Goal: Transaction & Acquisition: Purchase product/service

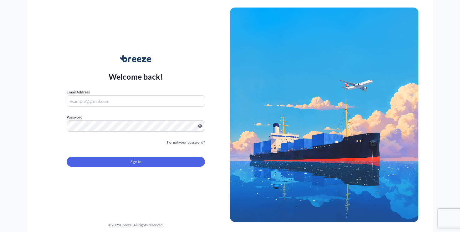
click at [122, 101] on input "Email Address" at bounding box center [136, 100] width 138 height 11
type input "[PERSON_NAME][EMAIL_ADDRESS][DOMAIN_NAME]"
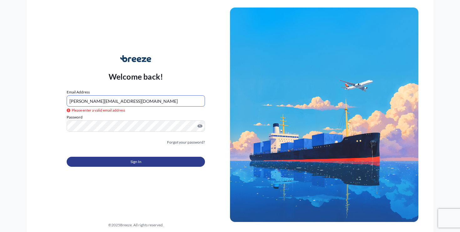
click at [115, 165] on button "Sign In" at bounding box center [136, 162] width 138 height 10
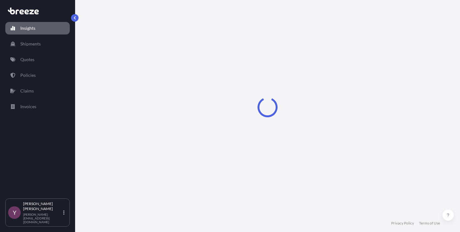
select select "2025"
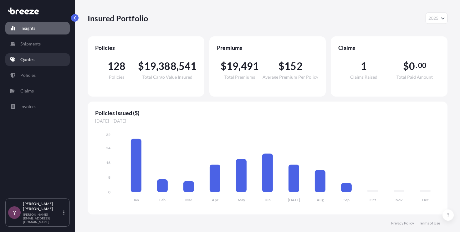
click at [33, 60] on p "Quotes" at bounding box center [27, 59] width 14 height 6
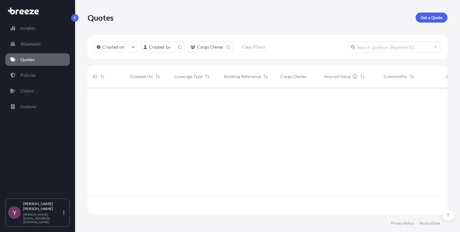
scroll to position [125, 355]
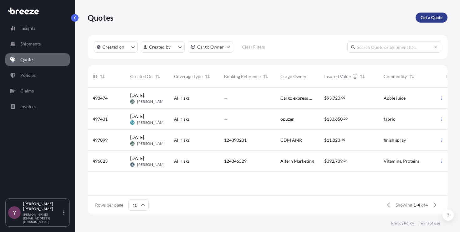
click at [433, 17] on p "Get a Quote" at bounding box center [432, 17] width 22 height 6
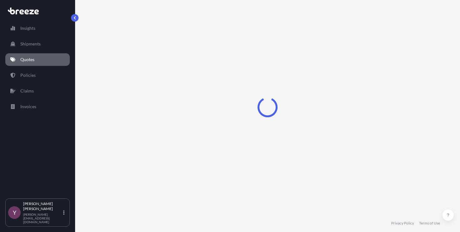
select select "Sea"
select select "1"
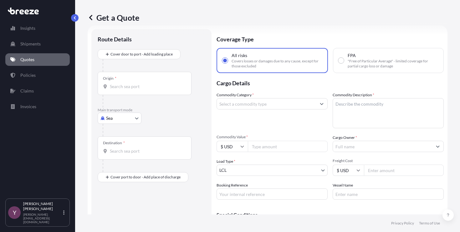
scroll to position [10, 0]
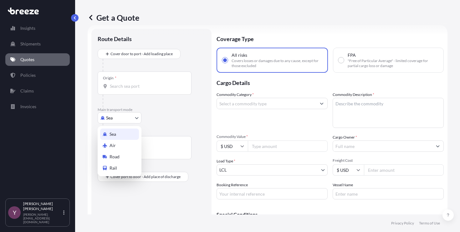
click at [116, 119] on body "Insights Shipments Quotes Policies Claims Invoices Y [PERSON_NAME] [PERSON_NAME…" at bounding box center [230, 116] width 460 height 232
click at [121, 155] on div "Road" at bounding box center [119, 156] width 39 height 11
select select "Road"
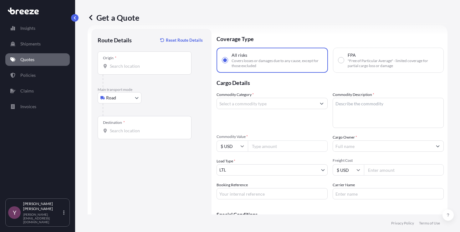
click at [156, 105] on div at bounding box center [154, 109] width 103 height 13
click at [267, 148] on input "Commodity Value *" at bounding box center [288, 145] width 80 height 11
paste input "15300"
type input "15300"
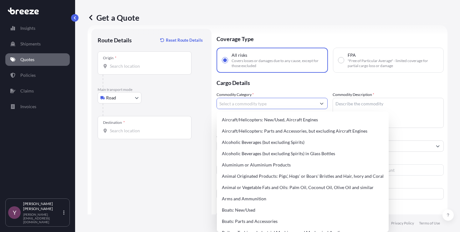
click at [235, 102] on input "Commodity Category *" at bounding box center [266, 103] width 99 height 11
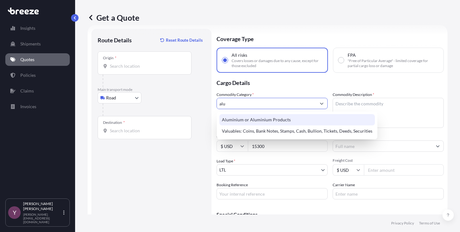
click at [248, 118] on div "Aluminium or Aluminium Products" at bounding box center [297, 119] width 156 height 11
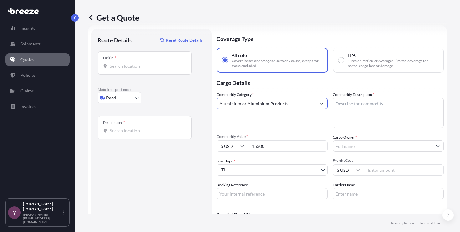
type input "Aluminium or Aluminium Products"
click at [350, 116] on textarea "Commodity Description *" at bounding box center [388, 113] width 111 height 30
type textarea "aluminum product"
click at [134, 69] on div "Origin *" at bounding box center [145, 62] width 94 height 23
click at [134, 69] on input "Origin *" at bounding box center [147, 66] width 74 height 6
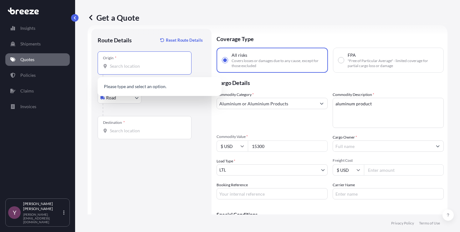
paste input "[STREET_ADDRESS]"
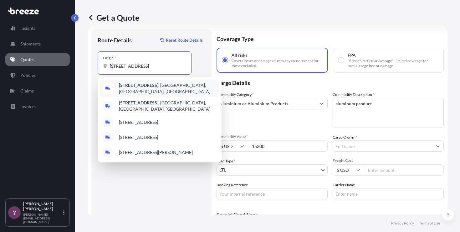
click at [136, 88] on b "[STREET_ADDRESS]" at bounding box center [138, 84] width 39 height 5
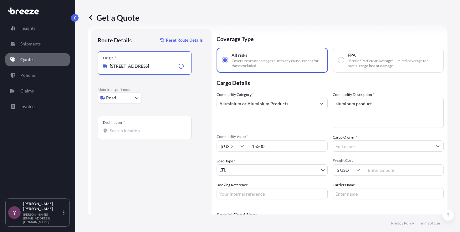
type input "[STREET_ADDRESS]"
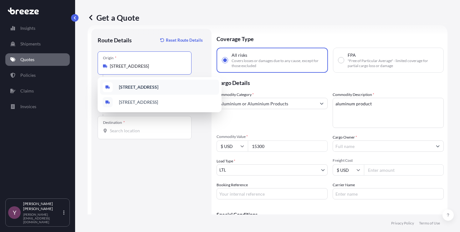
click at [158, 87] on b "[STREET_ADDRESS]" at bounding box center [138, 86] width 39 height 5
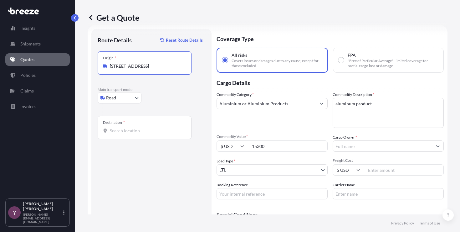
click at [148, 128] on input "Destination *" at bounding box center [147, 130] width 74 height 6
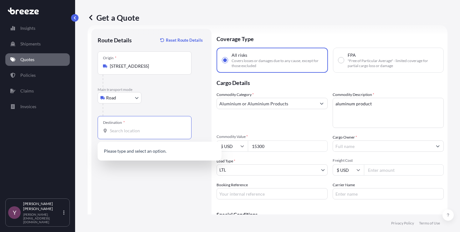
paste input "[STREET_ADDRESS]"
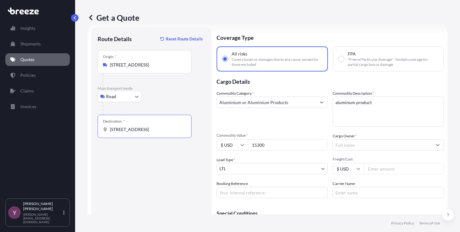
scroll to position [0, 0]
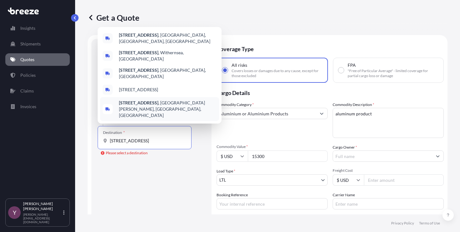
click at [142, 140] on input "[STREET_ADDRESS]" at bounding box center [147, 140] width 74 height 6
paste input "[GEOGRAPHIC_DATA] NC 27360"
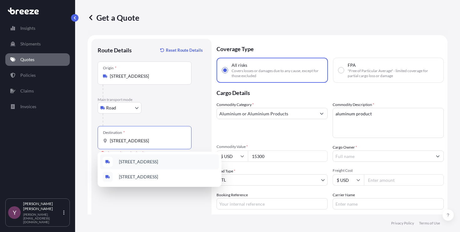
click at [158, 161] on span "[STREET_ADDRESS]" at bounding box center [138, 161] width 39 height 6
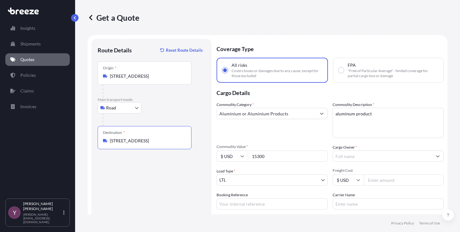
type input "[STREET_ADDRESS]"
click at [152, 177] on div "Route Details Reset Route Details Place of loading Road Road Rail Origin * [STR…" at bounding box center [152, 151] width 108 height 212
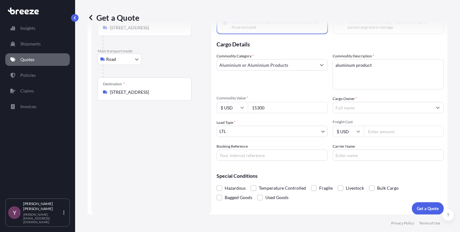
scroll to position [53, 0]
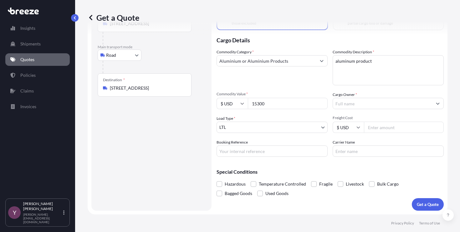
click at [341, 106] on input "Cargo Owner *" at bounding box center [382, 103] width 99 height 11
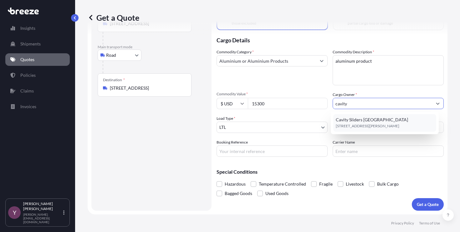
click at [345, 125] on span "[STREET_ADDRESS][PERSON_NAME]" at bounding box center [368, 126] width 64 height 6
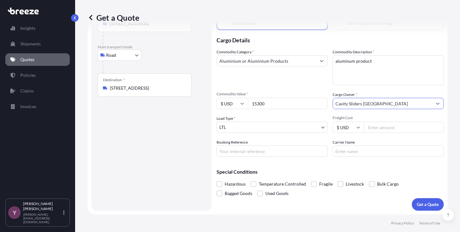
type input "Cavity Sliders [GEOGRAPHIC_DATA]"
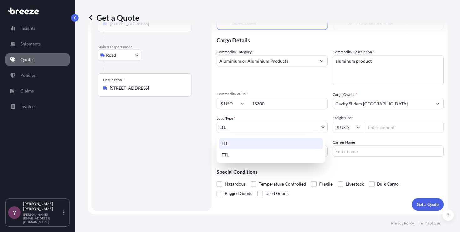
click at [273, 126] on body "1 option available. Cavity Sliders [GEOGRAPHIC_DATA], selected Insights Shipmen…" at bounding box center [230, 116] width 460 height 232
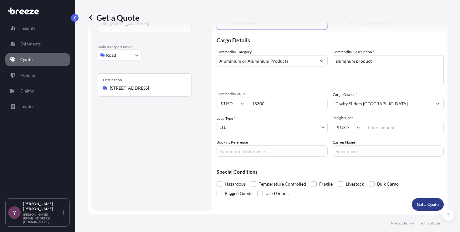
click at [417, 203] on p "Get a Quote" at bounding box center [428, 204] width 22 height 6
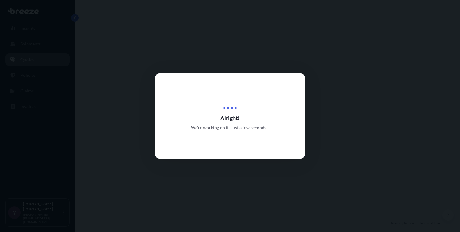
select select "Road"
select select "1"
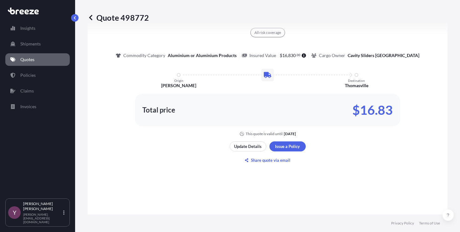
scroll to position [387, 0]
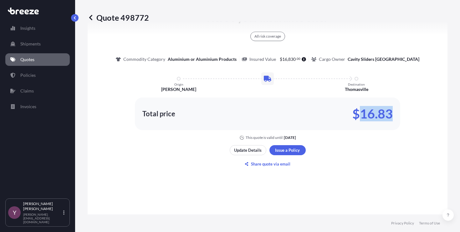
drag, startPoint x: 394, startPoint y: 113, endPoint x: 358, endPoint y: 114, distance: 36.0
click at [358, 114] on div "Total price $16.83" at bounding box center [267, 113] width 265 height 33
copy p "16.83"
click at [137, 18] on p "Quote 498772" at bounding box center [118, 18] width 61 height 10
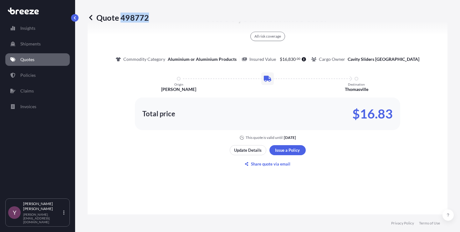
copy p "498772"
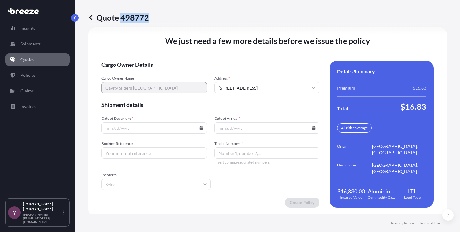
scroll to position [884, 0]
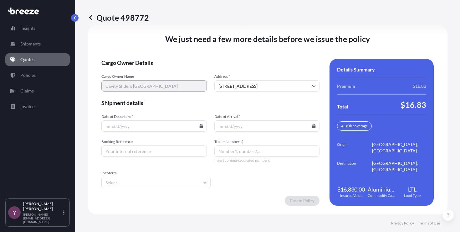
click at [199, 126] on icon at bounding box center [200, 126] width 3 height 4
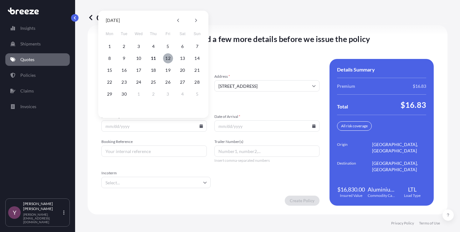
click at [168, 61] on button "12" at bounding box center [168, 58] width 10 height 10
type input "[DATE]"
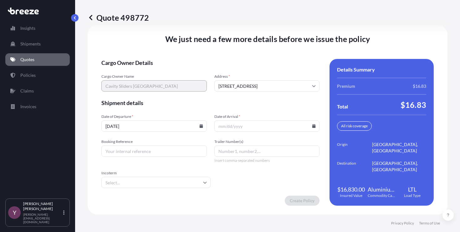
click at [312, 127] on icon at bounding box center [313, 126] width 3 height 4
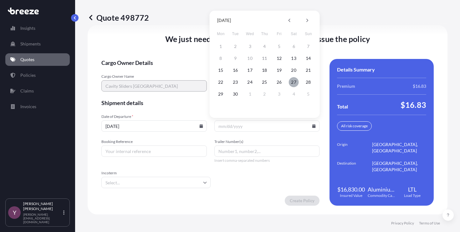
click at [292, 83] on button "27" at bounding box center [294, 82] width 10 height 10
type input "[DATE]"
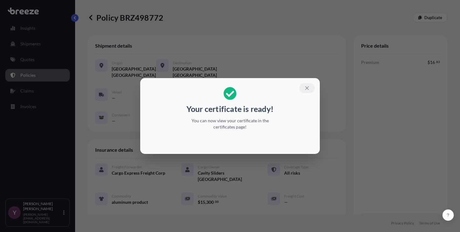
click at [310, 89] on button "button" at bounding box center [307, 88] width 16 height 10
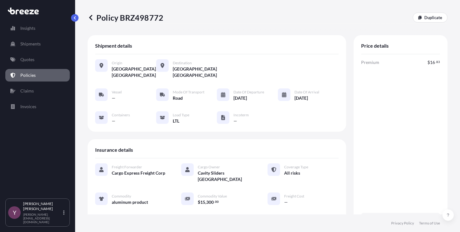
click at [134, 18] on p "Policy BRZ498772" at bounding box center [126, 18] width 76 height 10
copy p "BRZ498772"
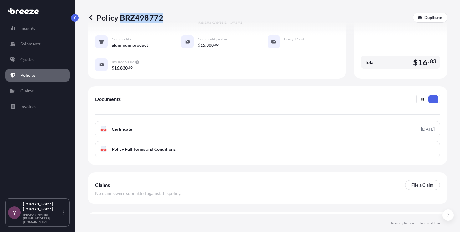
scroll to position [159, 0]
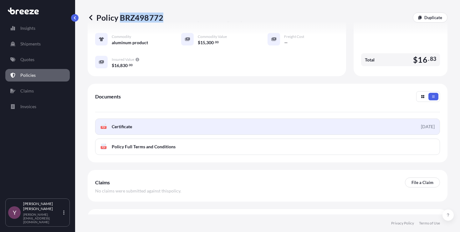
click at [164, 128] on link "PDF Certificate [DATE]" at bounding box center [267, 126] width 345 height 16
